Goal: Information Seeking & Learning: Learn about a topic

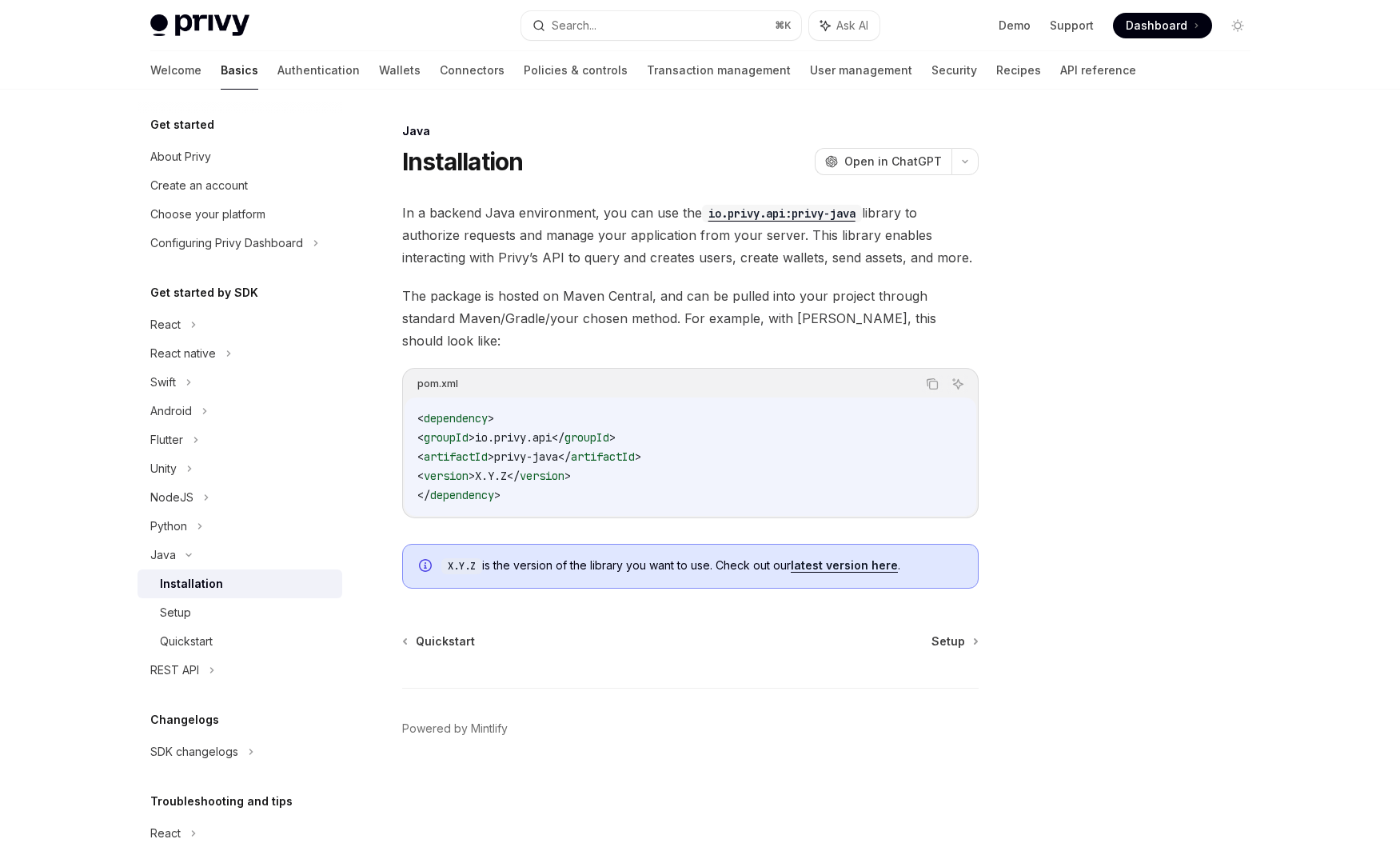
click at [706, 24] on button "Search... ⌘ K" at bounding box center [661, 25] width 280 height 28
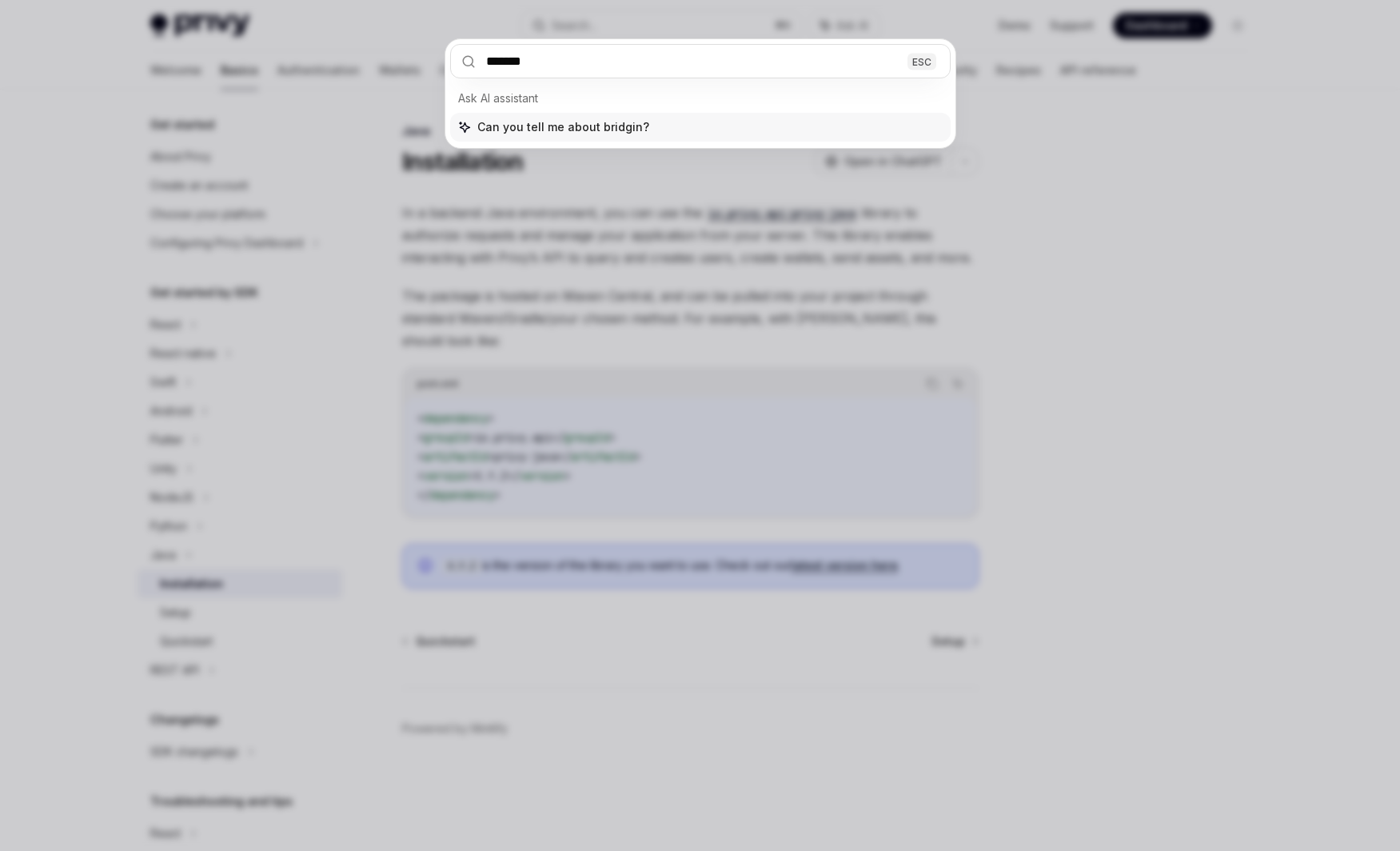
type input "********"
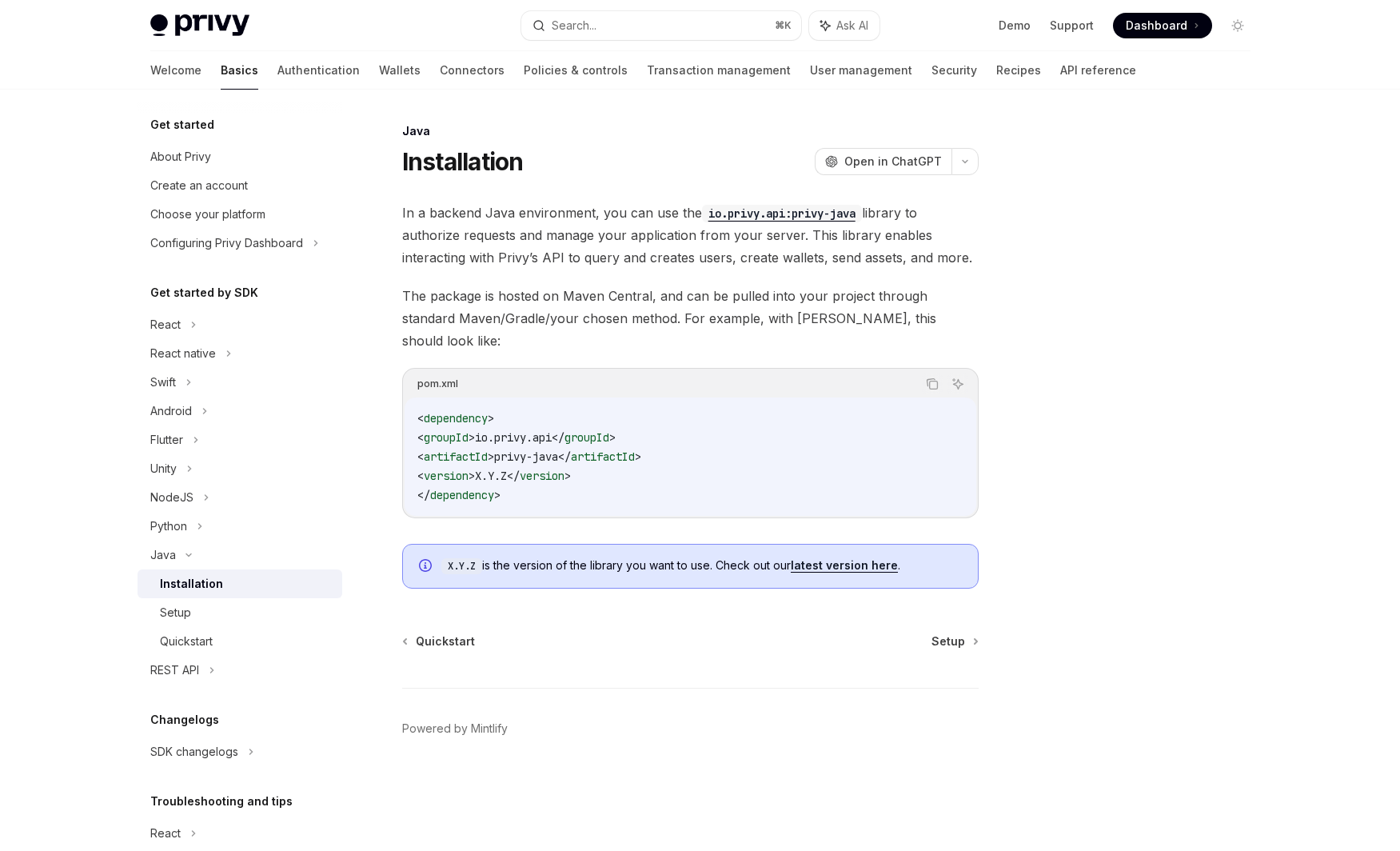
type textarea "*"
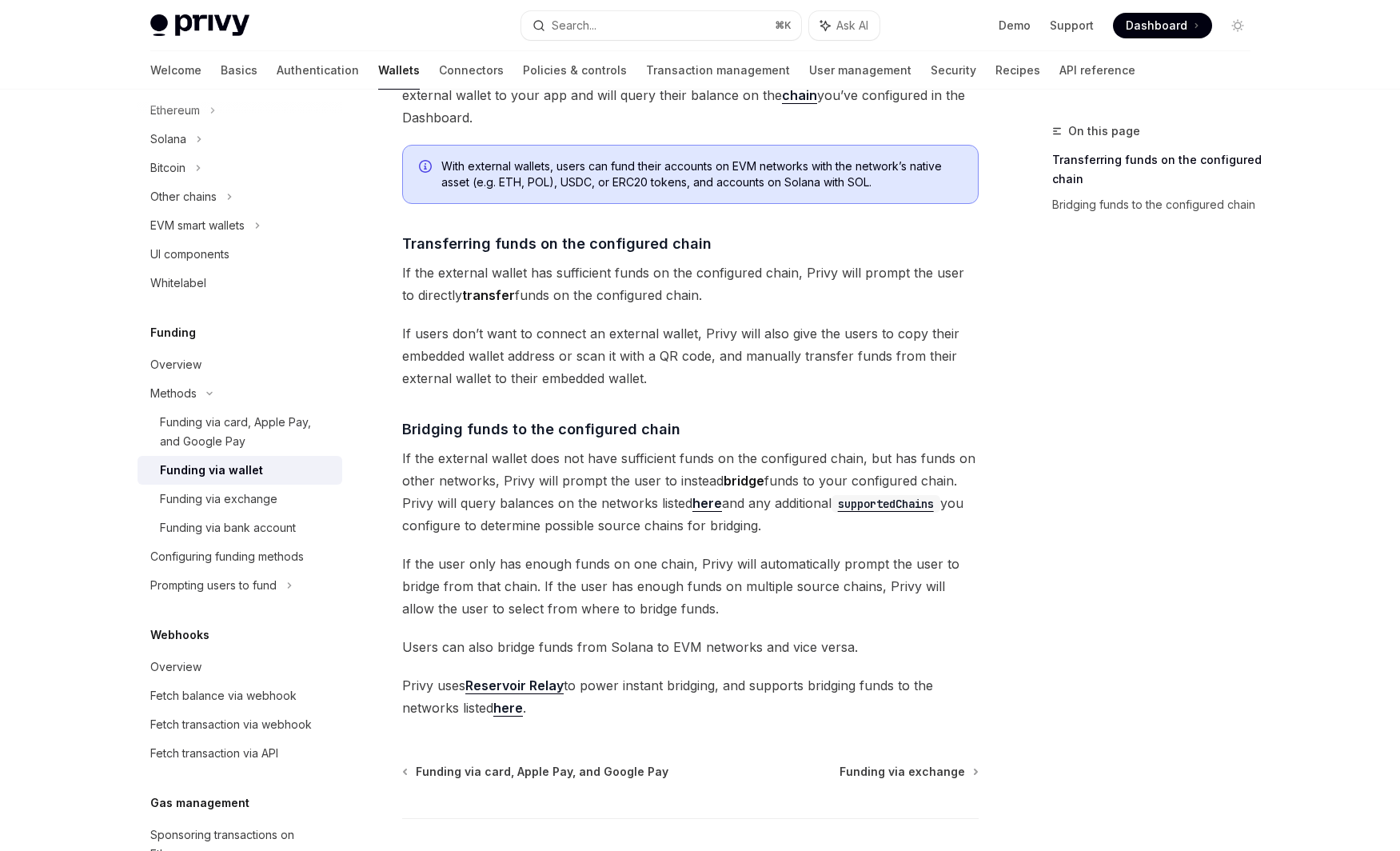
scroll to position [197, 0]
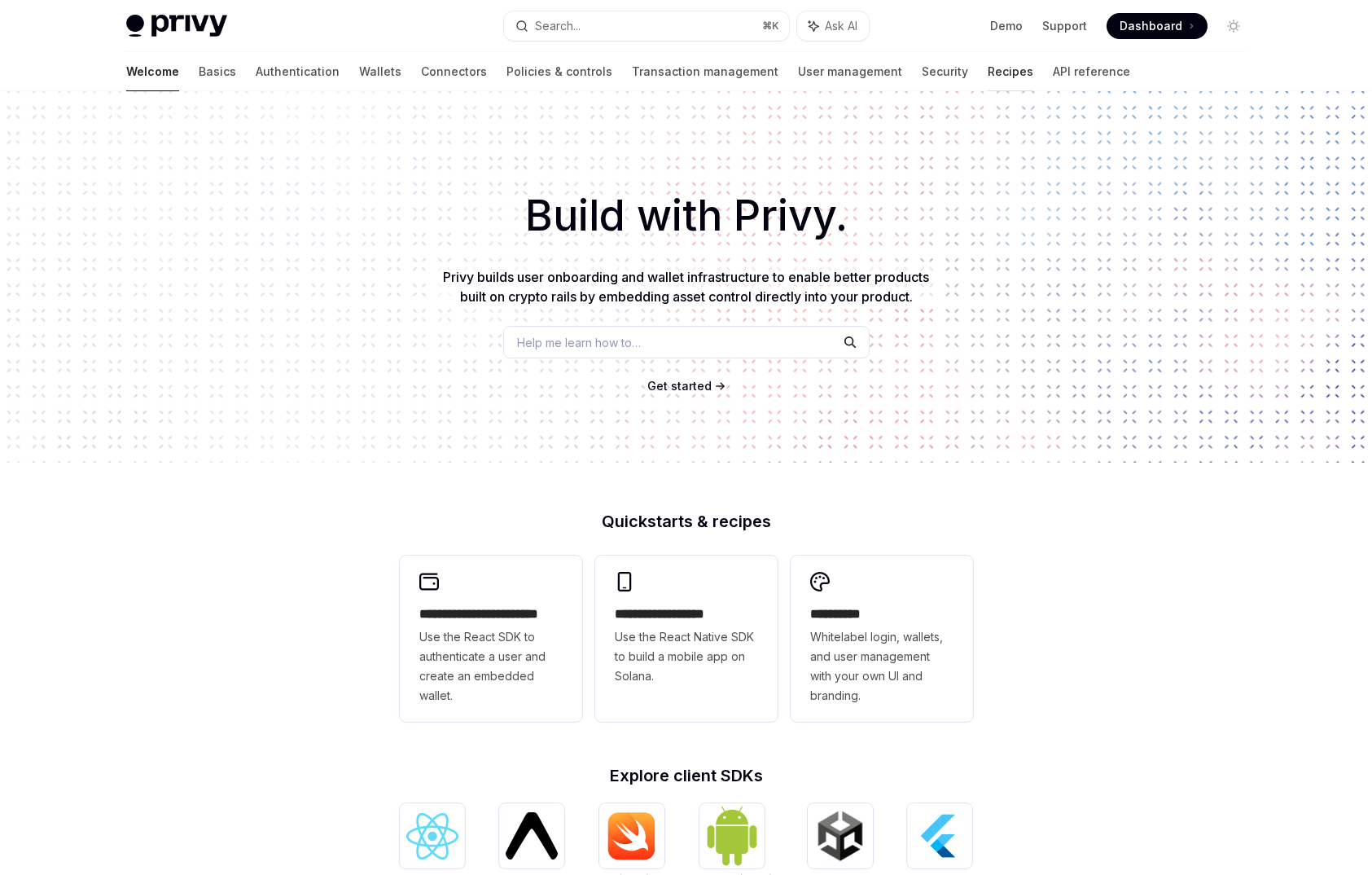
click at [988, 71] on link "Recipes" at bounding box center [1010, 71] width 45 height 39
type textarea "*"
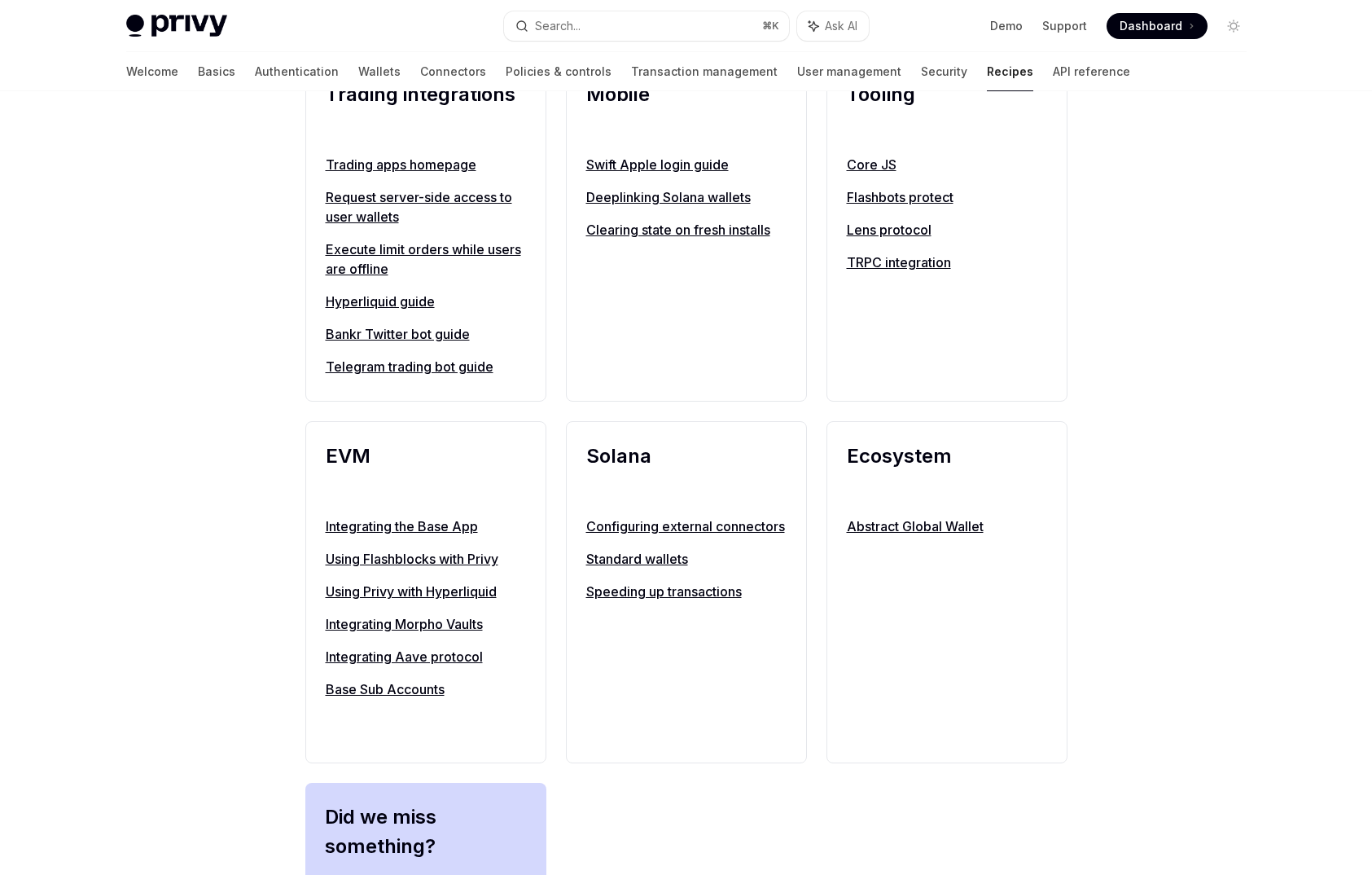
scroll to position [1407, 0]
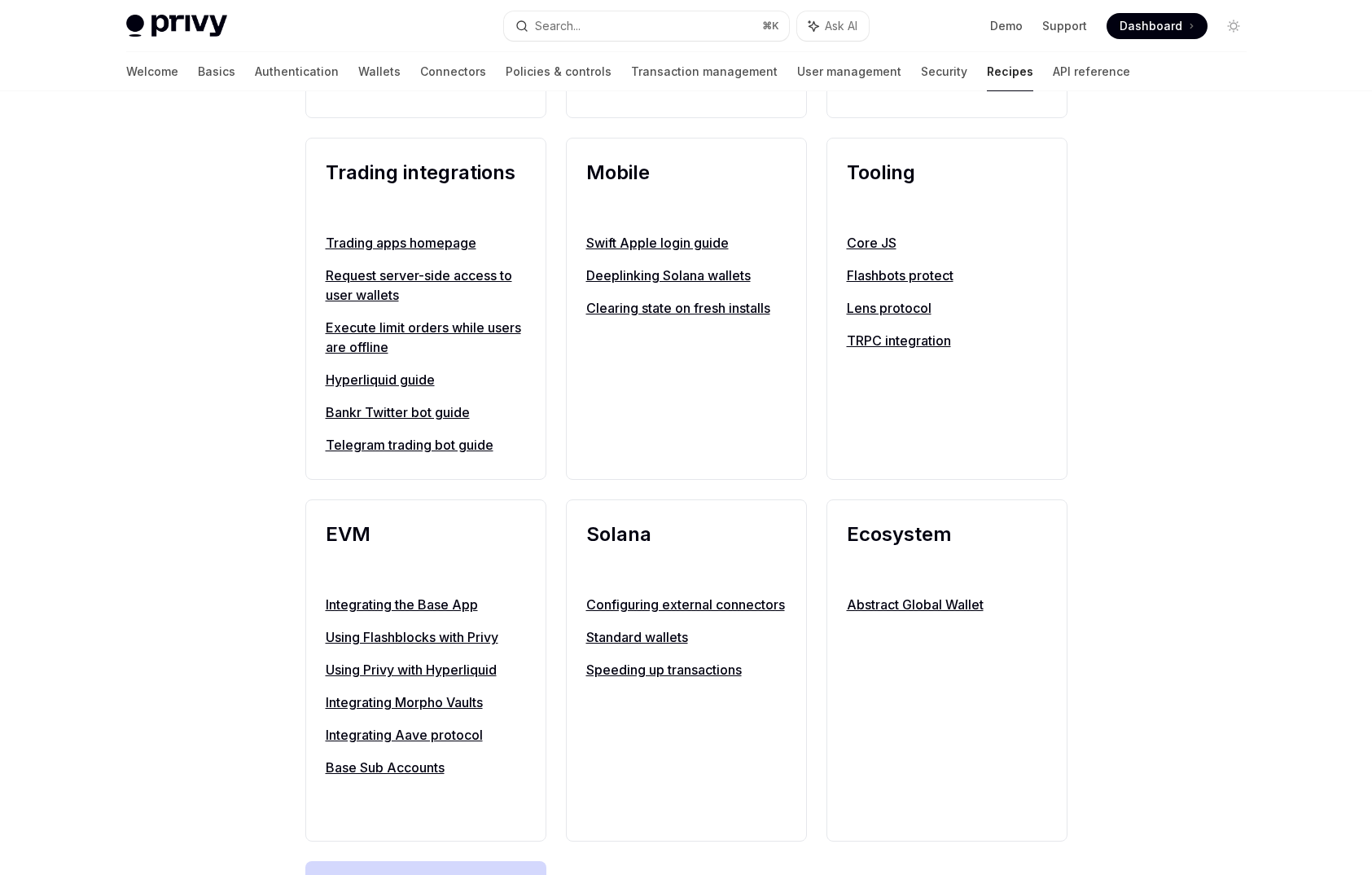
scroll to position [1407, 0]
